Goal: Navigation & Orientation: Go to known website

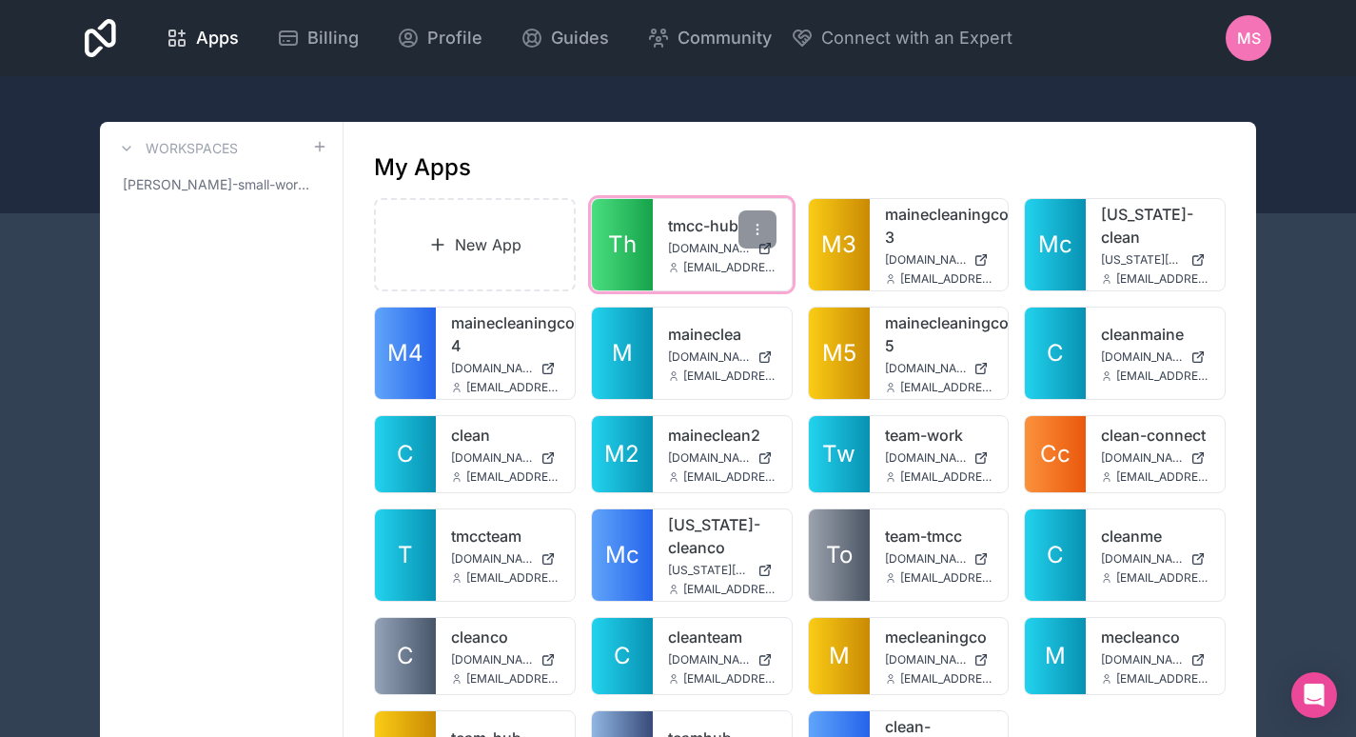
click at [690, 247] on span "[DOMAIN_NAME]" at bounding box center [709, 248] width 82 height 15
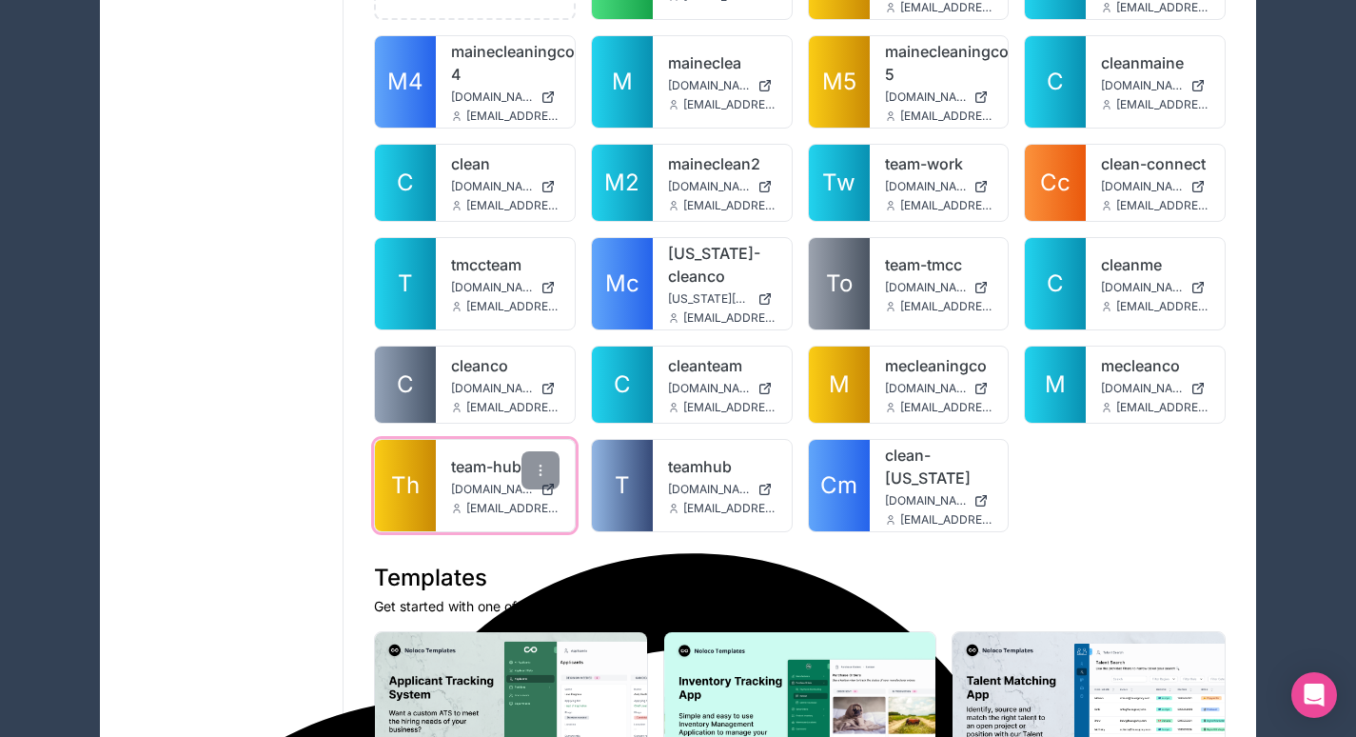
scroll to position [272, 0]
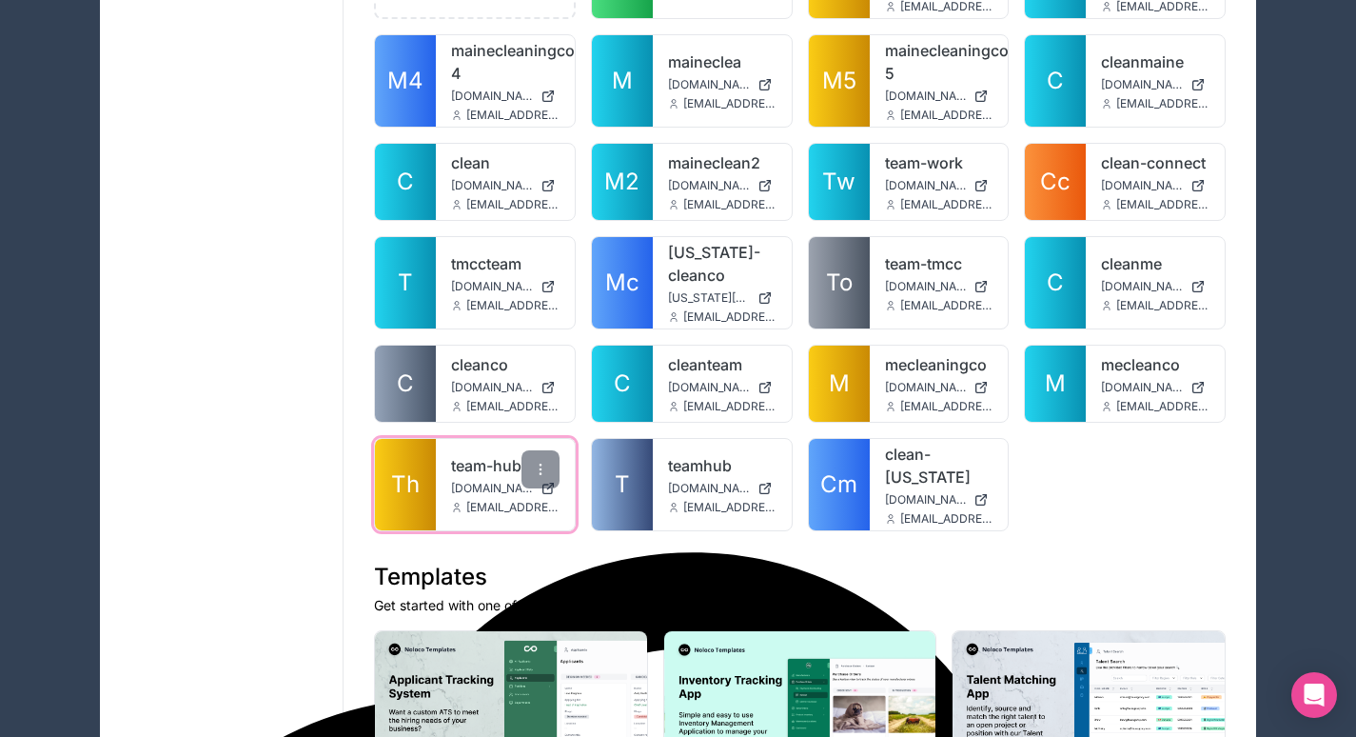
click at [480, 464] on link "team-hub" at bounding box center [505, 465] width 109 height 23
